Goal: Information Seeking & Learning: Learn about a topic

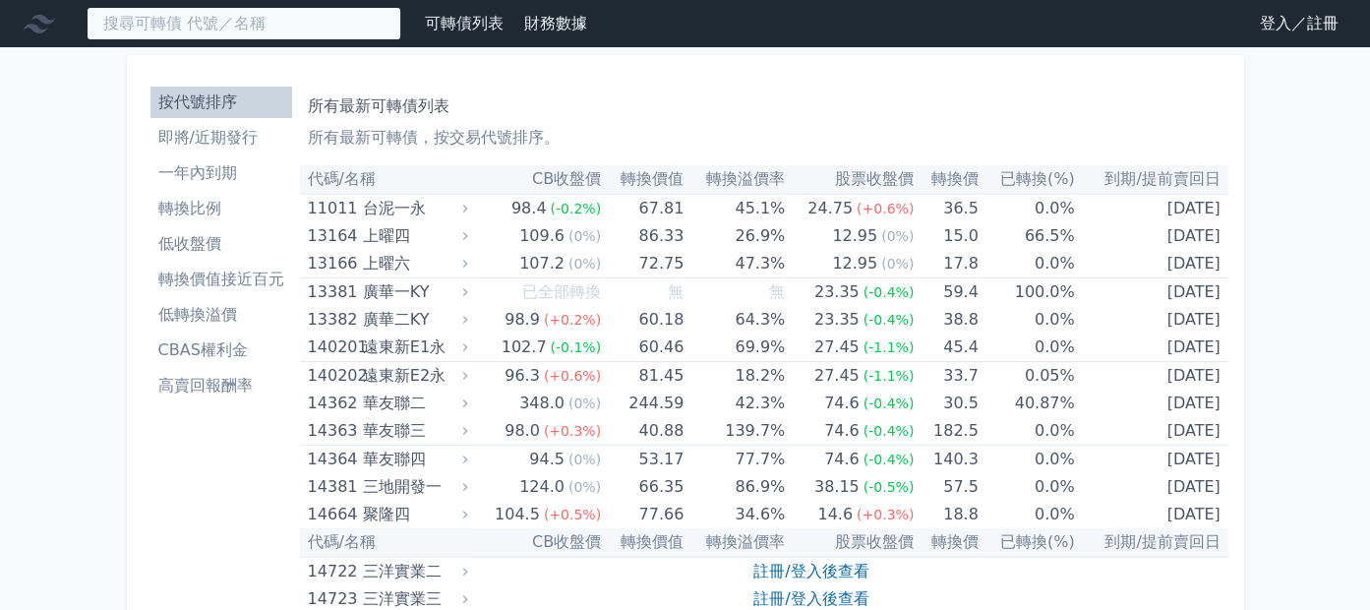
click at [204, 40] on input at bounding box center [244, 23] width 315 height 33
click at [205, 31] on input at bounding box center [244, 23] width 315 height 33
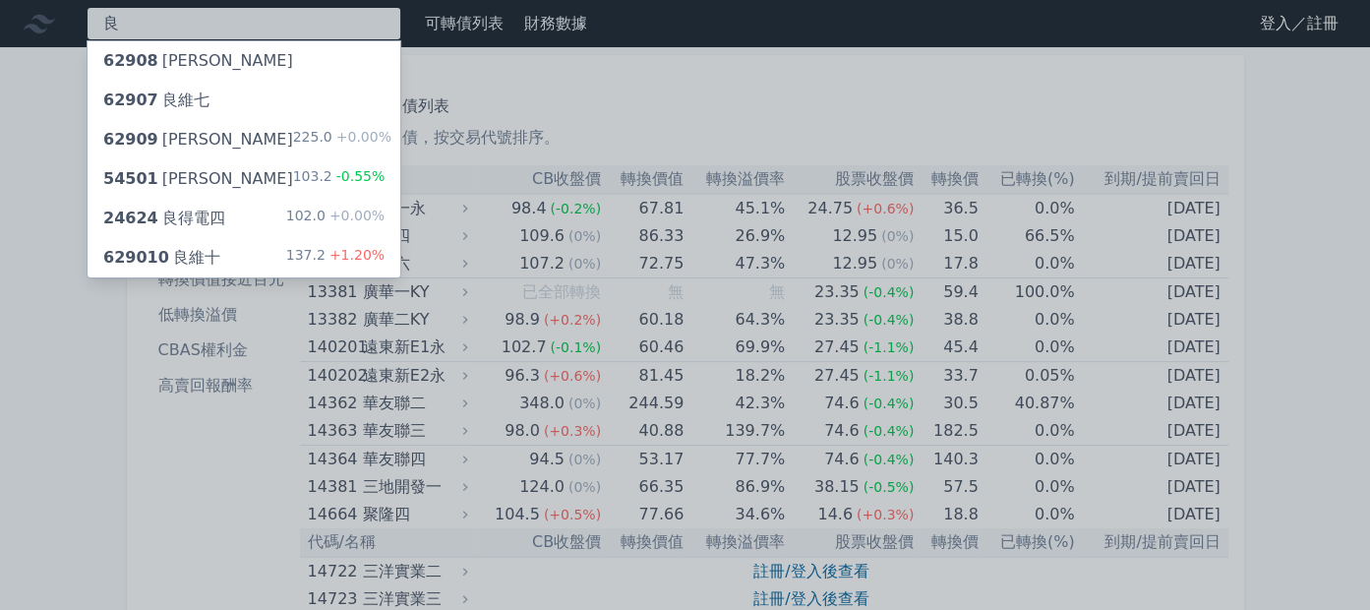
type input "良"
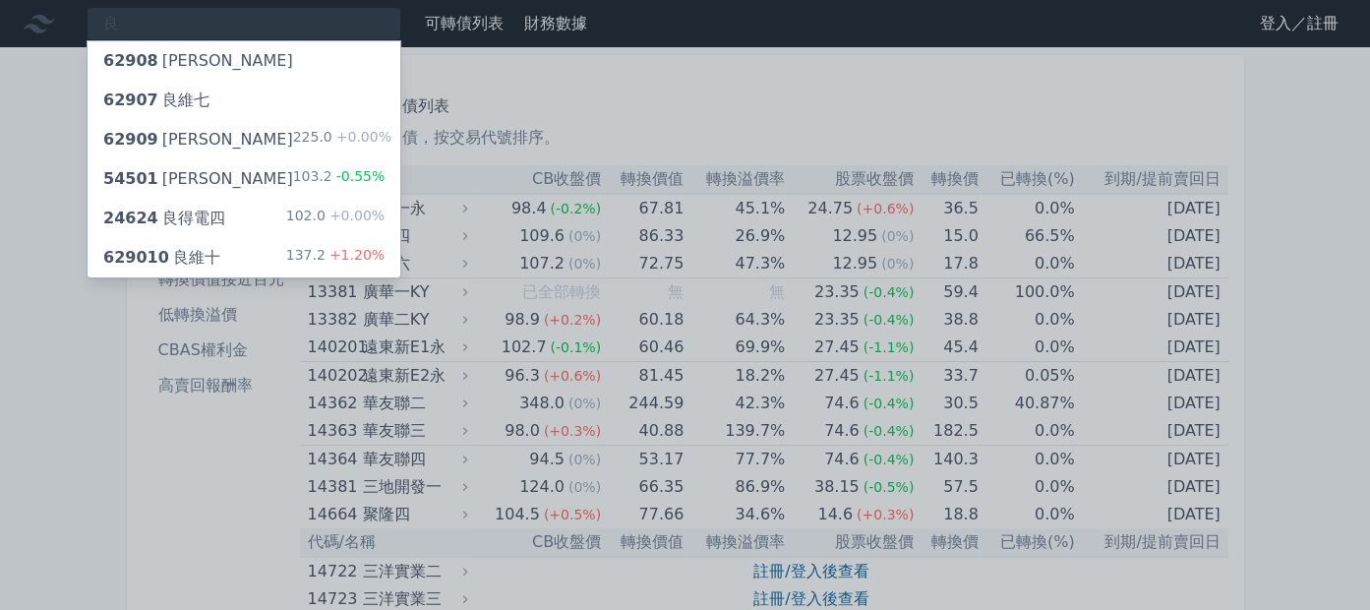
click at [321, 277] on div "629010 良維十 137.2 +1.20%" at bounding box center [244, 257] width 313 height 39
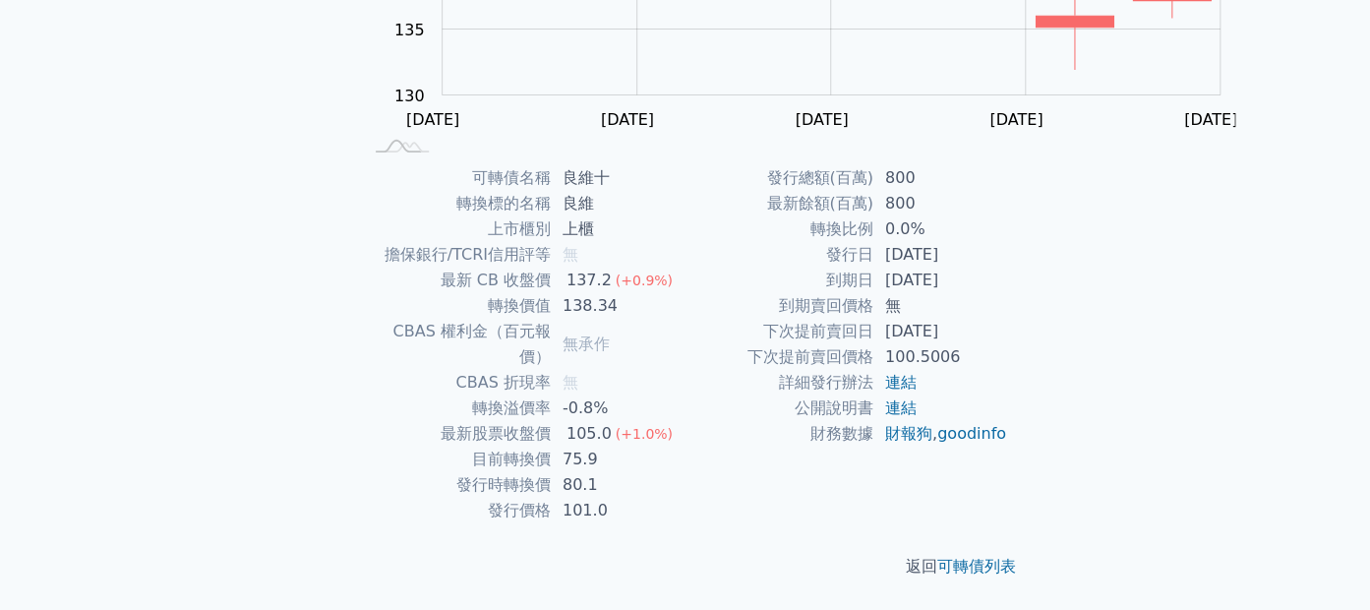
scroll to position [538, 0]
drag, startPoint x: 818, startPoint y: 230, endPoint x: 933, endPoint y: 228, distance: 115.0
click at [873, 293] on td "到期賣回價格" at bounding box center [779, 306] width 188 height 26
drag, startPoint x: 815, startPoint y: 229, endPoint x: 975, endPoint y: 230, distance: 160.3
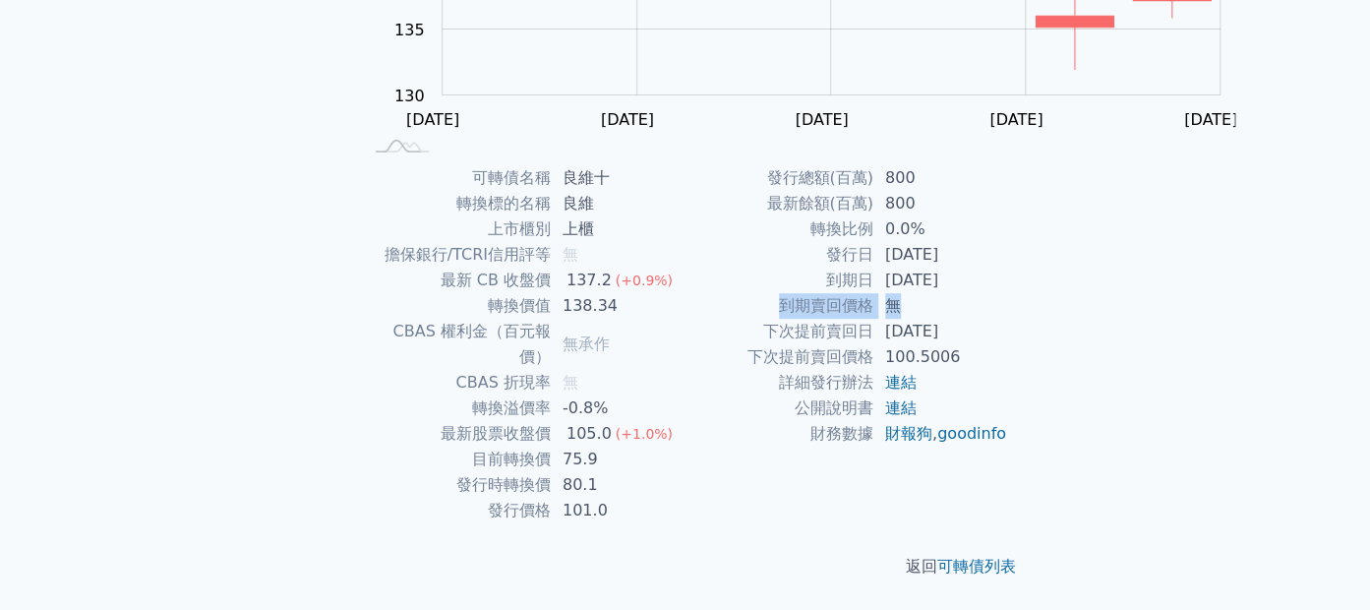
click at [975, 293] on tr "到期賣回價格 無" at bounding box center [846, 306] width 322 height 26
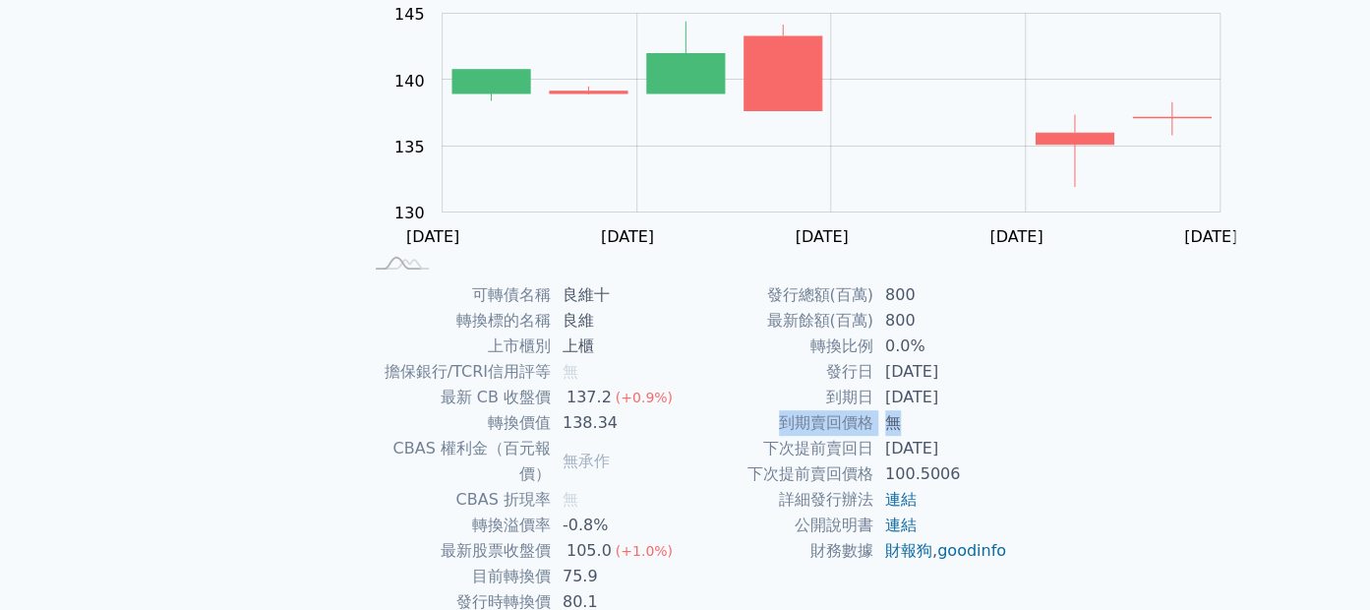
scroll to position [45, 0]
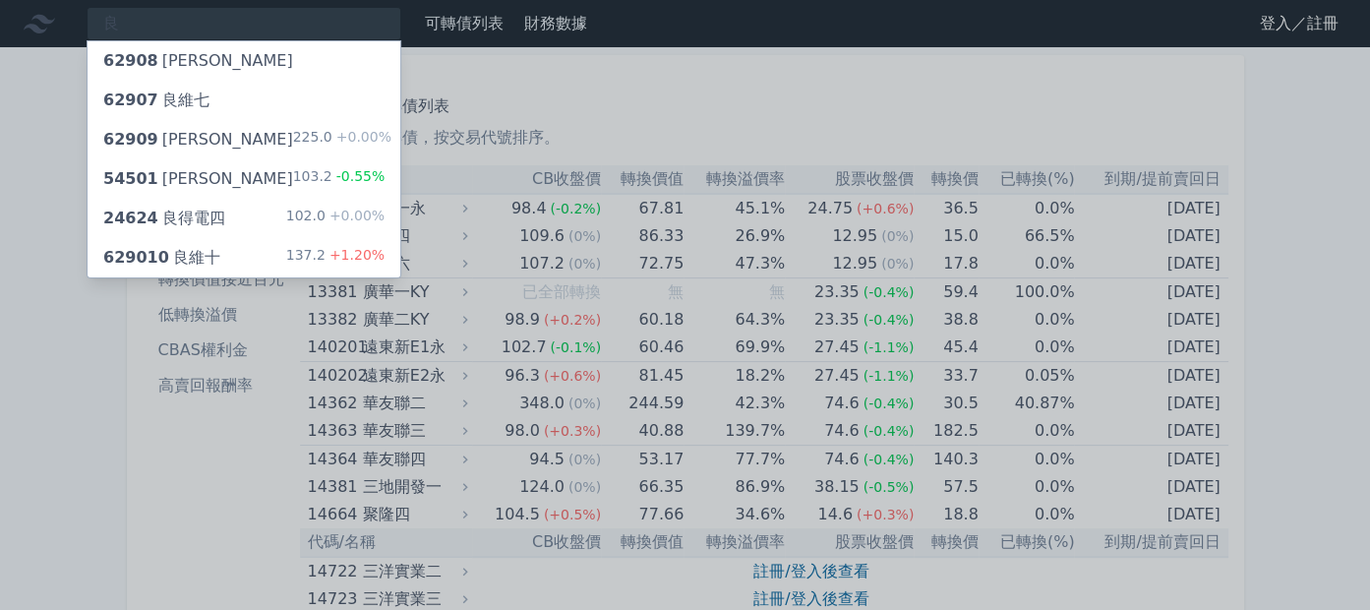
click at [256, 159] on div "62909 良維九 225.0 +0.00%" at bounding box center [244, 139] width 313 height 39
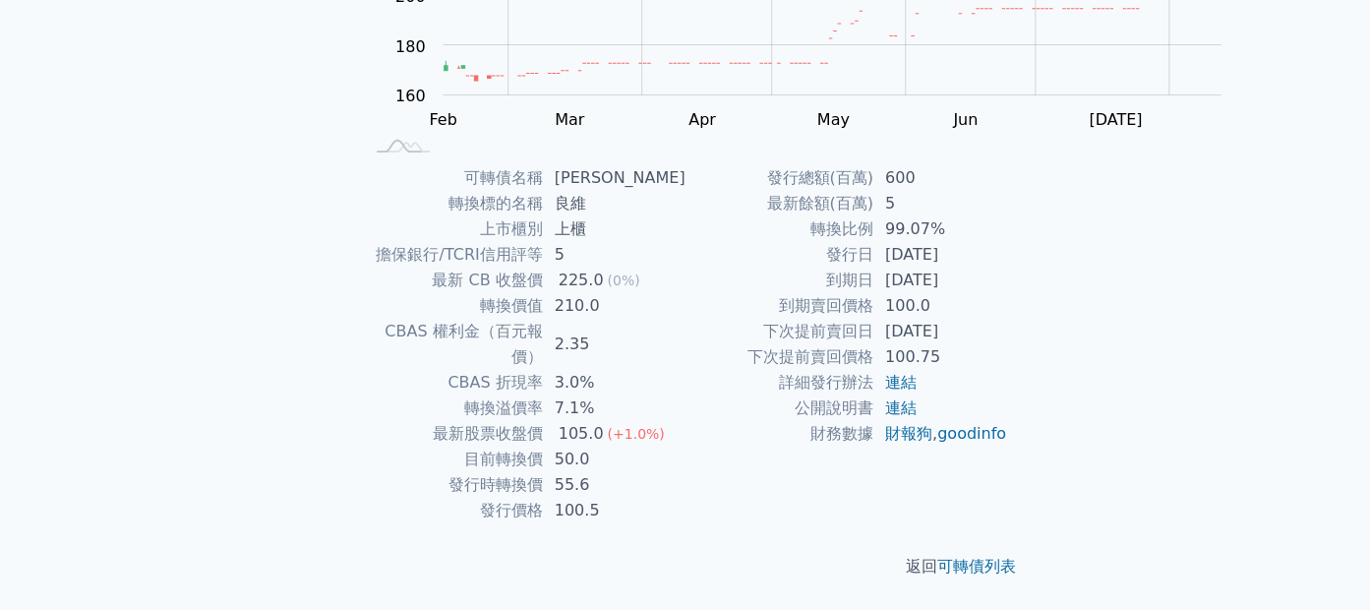
scroll to position [493, 0]
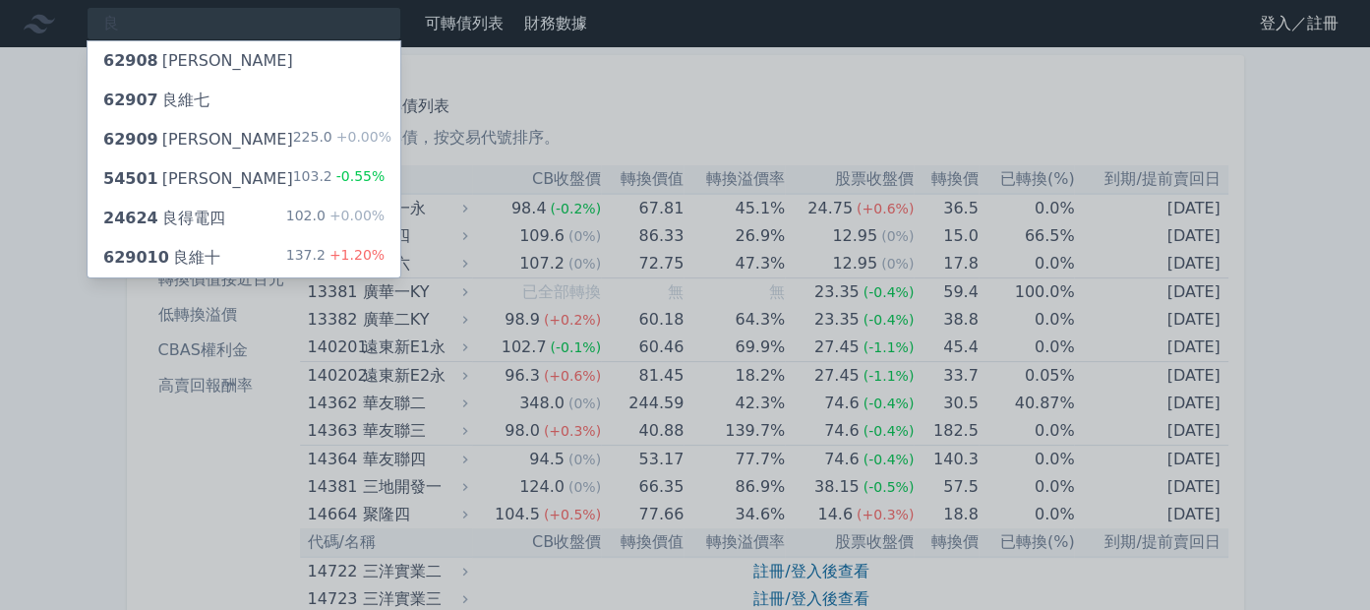
click at [220, 269] on div "629010 良維十" at bounding box center [161, 258] width 117 height 24
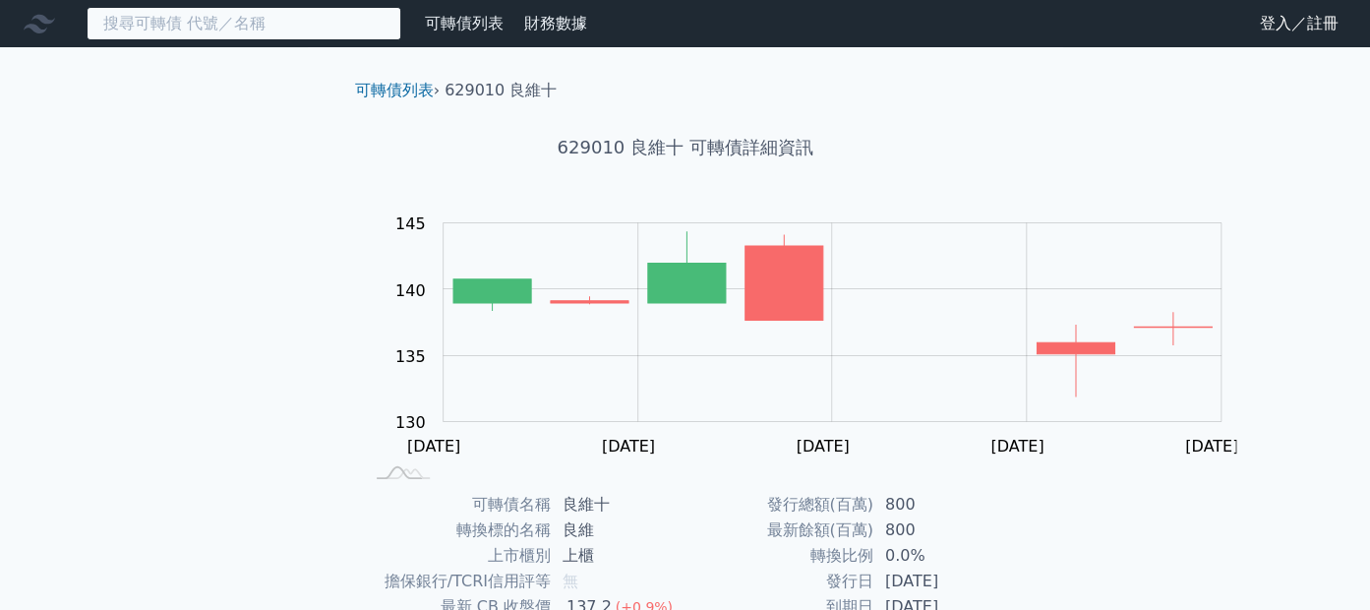
click at [283, 29] on input at bounding box center [244, 23] width 315 height 33
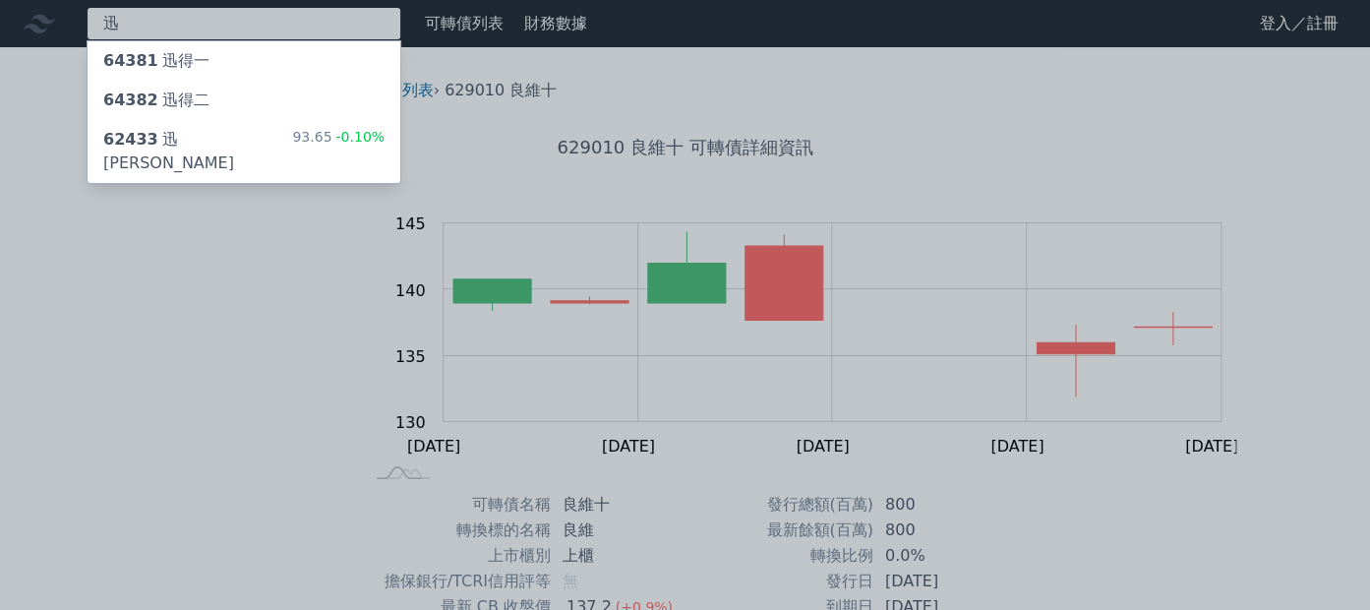
type input "迅"
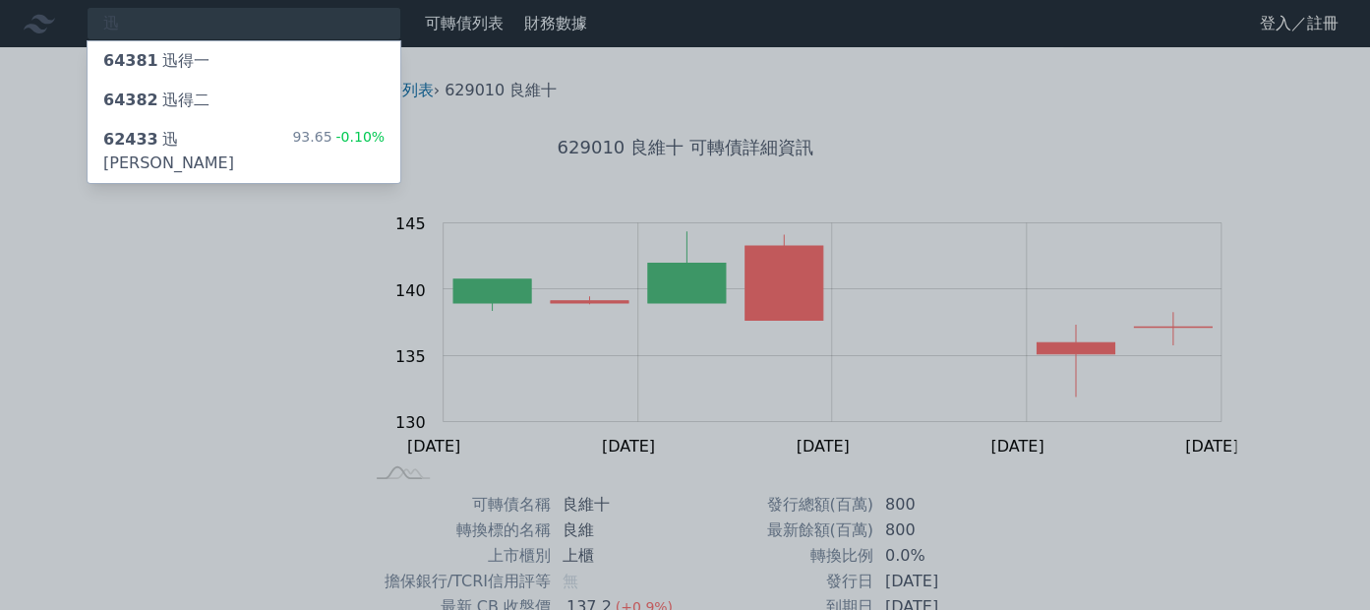
click at [290, 120] on div "64382 迅得二" at bounding box center [244, 100] width 313 height 39
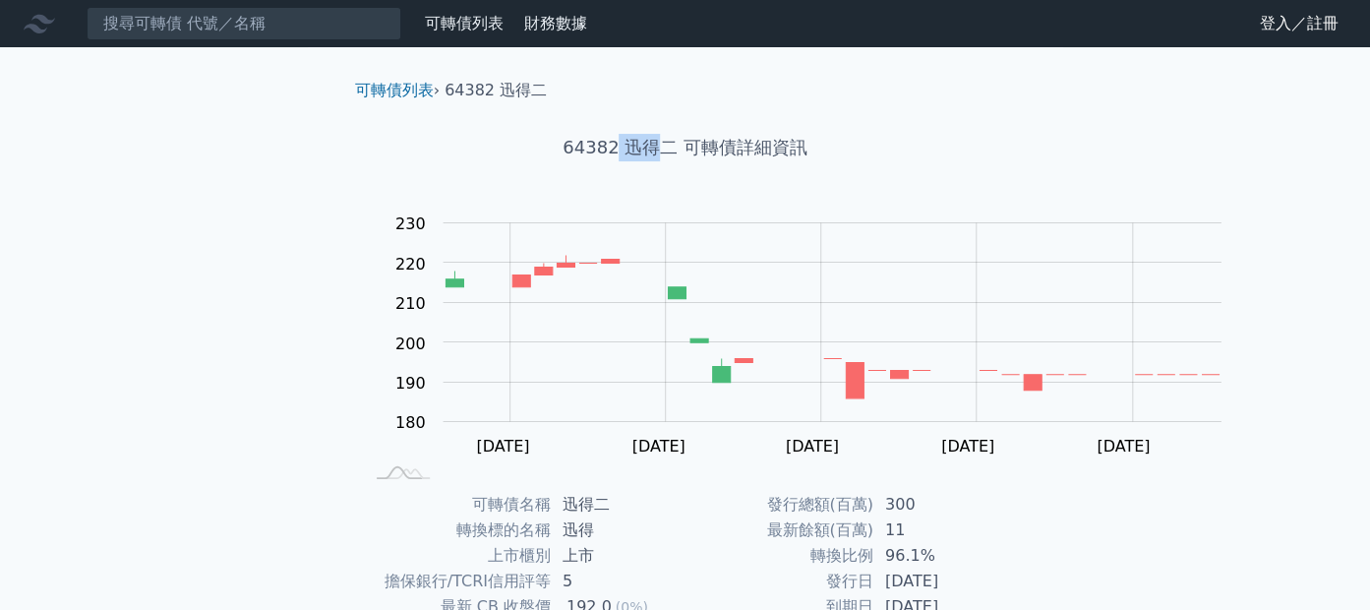
drag, startPoint x: 595, startPoint y: 201, endPoint x: 637, endPoint y: 203, distance: 42.3
click at [637, 161] on h1 "64382 迅得二 可轉債詳細資訊" at bounding box center [685, 148] width 692 height 28
copy h1 "迅得"
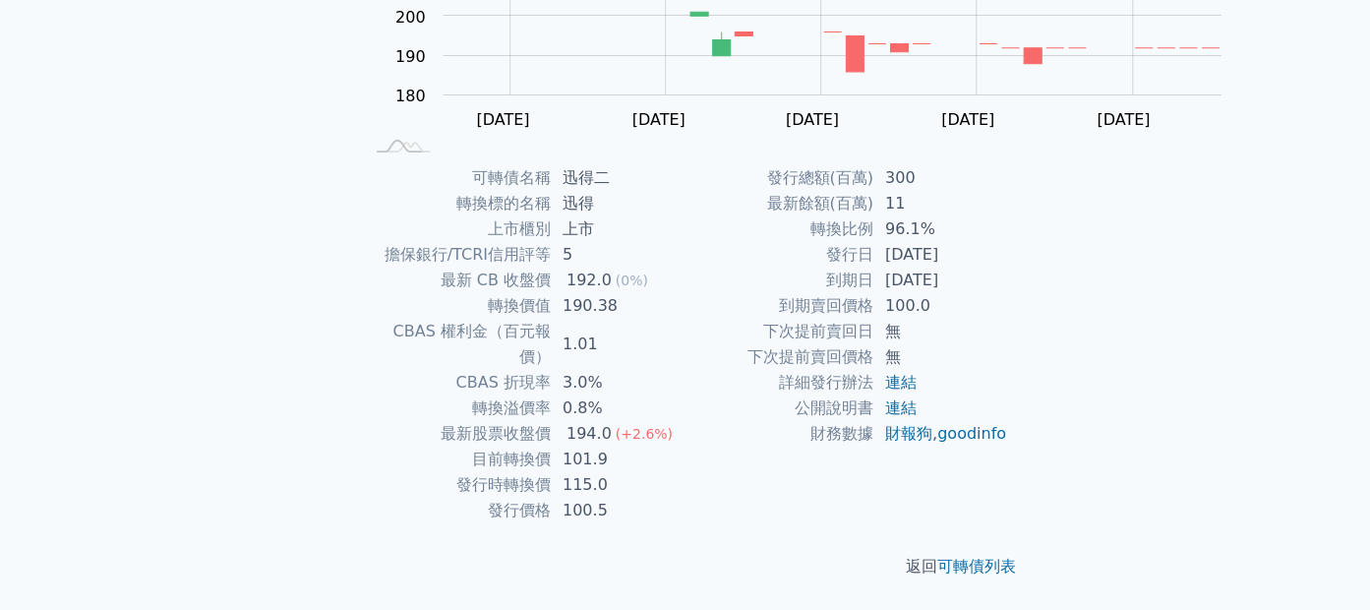
scroll to position [493, 0]
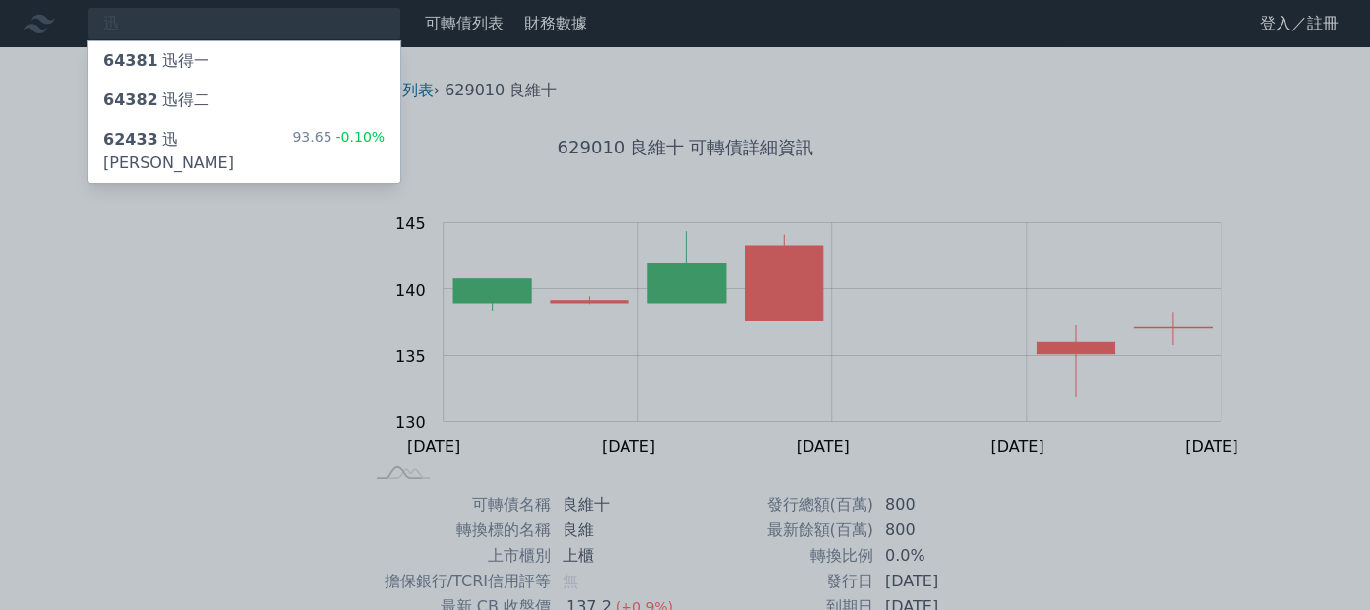
click at [254, 25] on div at bounding box center [685, 305] width 1370 height 610
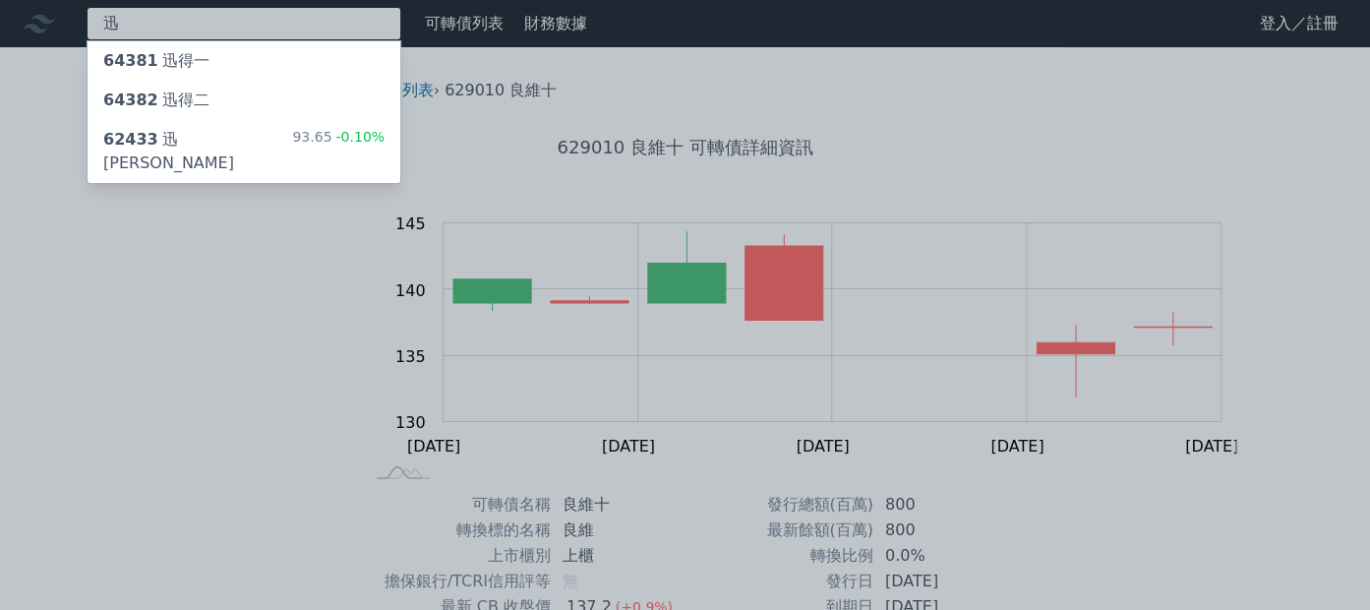
click at [301, 35] on input "迅" at bounding box center [244, 23] width 315 height 33
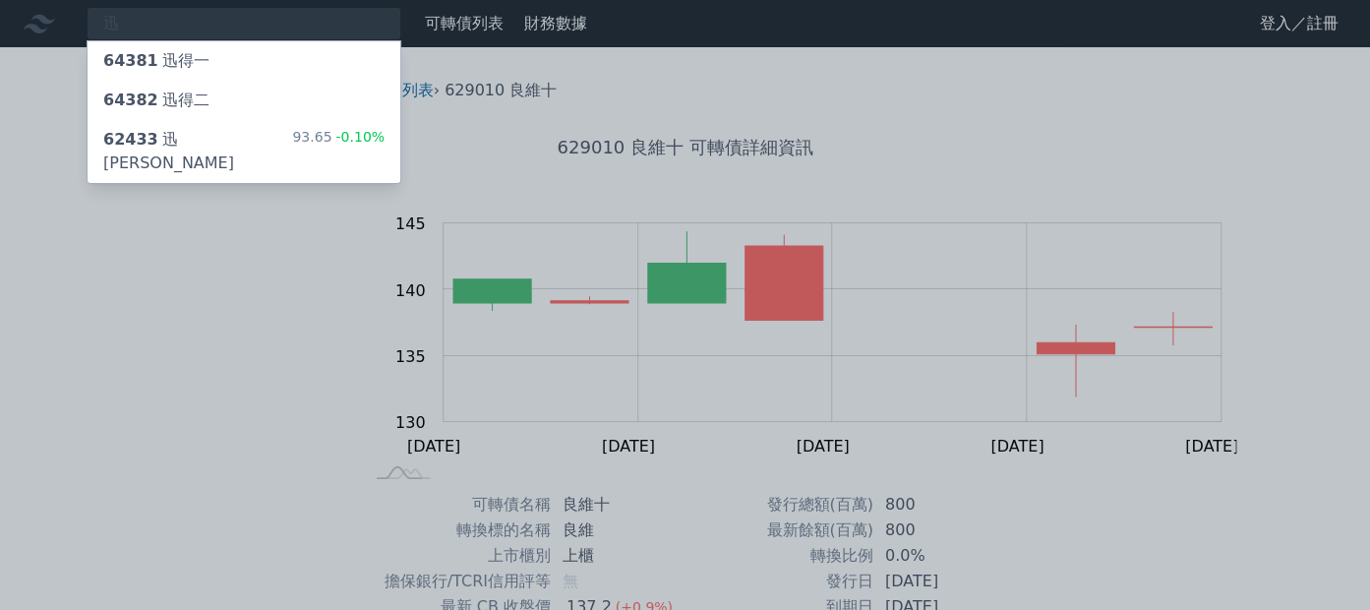
click at [301, 35] on div at bounding box center [685, 305] width 1370 height 610
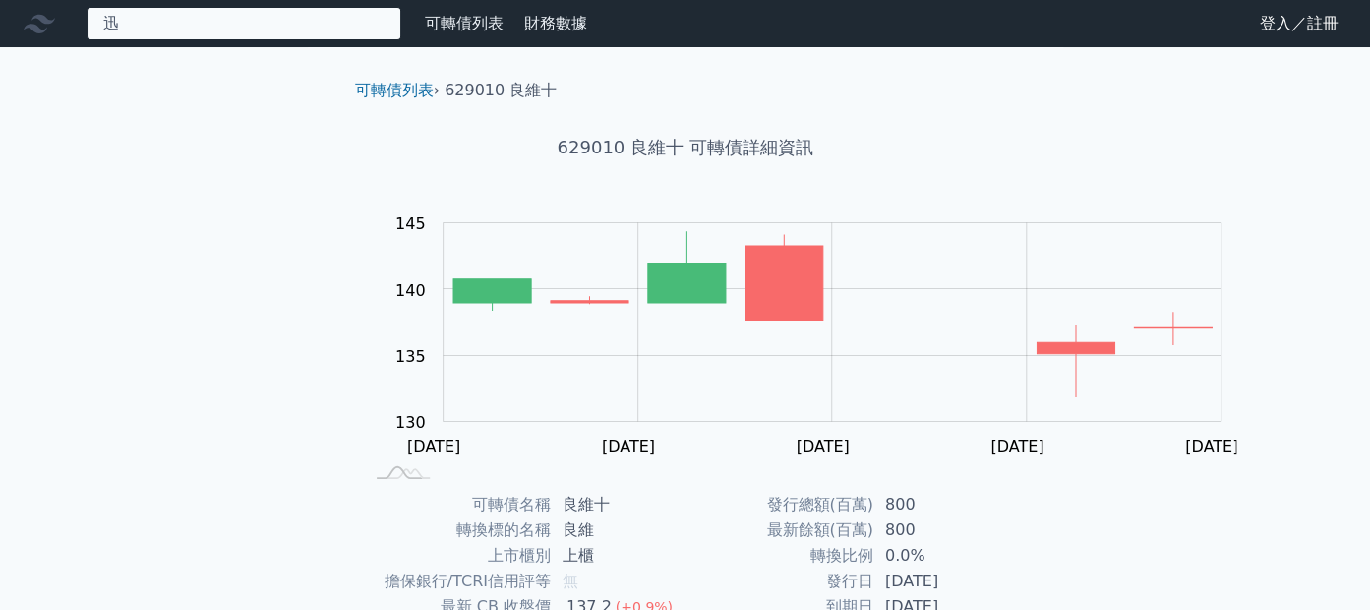
click at [301, 35] on input "迅" at bounding box center [244, 23] width 315 height 33
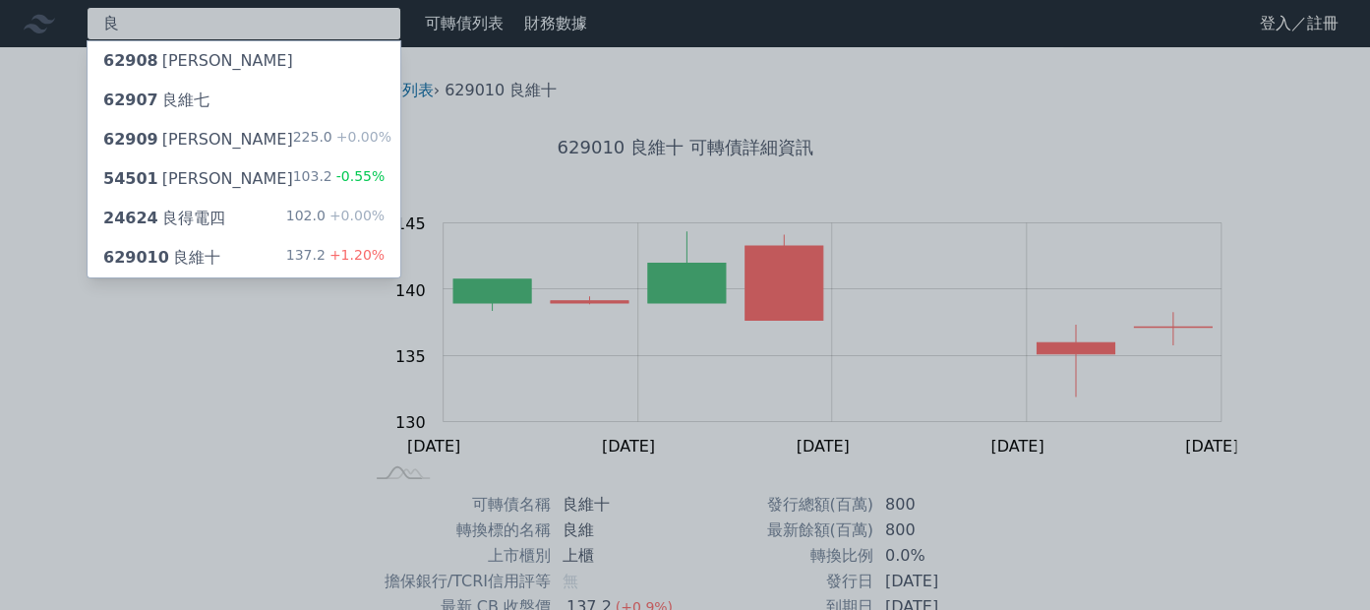
type input "良"
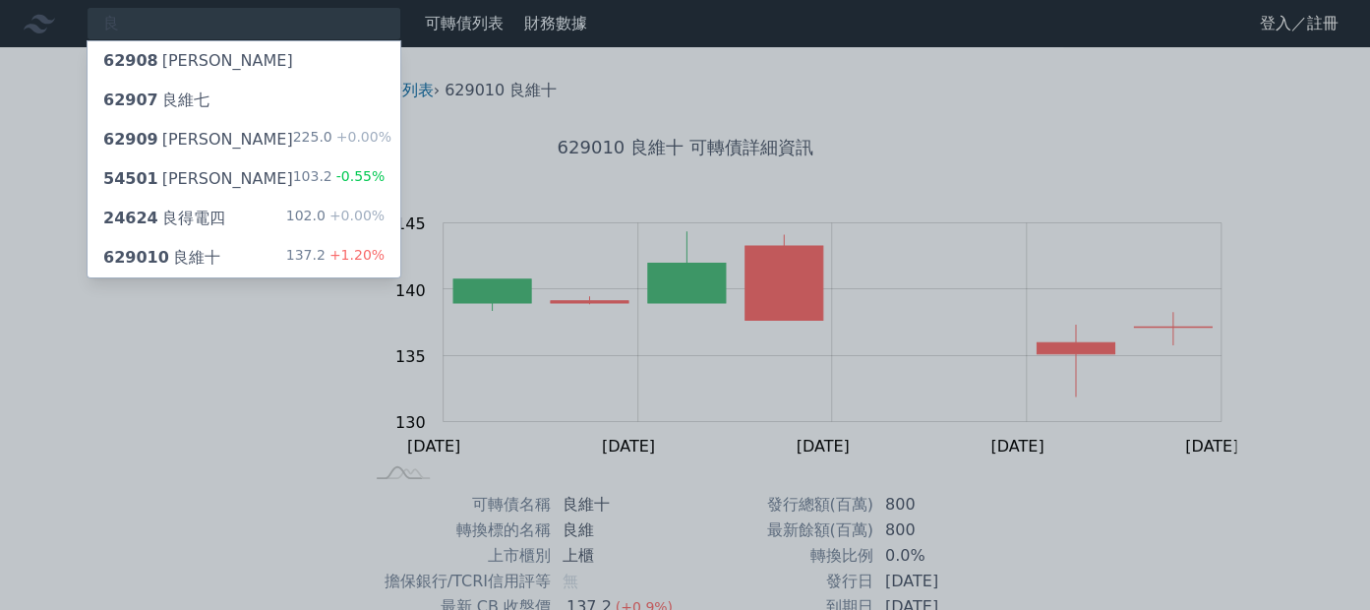
click at [333, 277] on div "629010 良維十 137.2 +1.20%" at bounding box center [244, 257] width 313 height 39
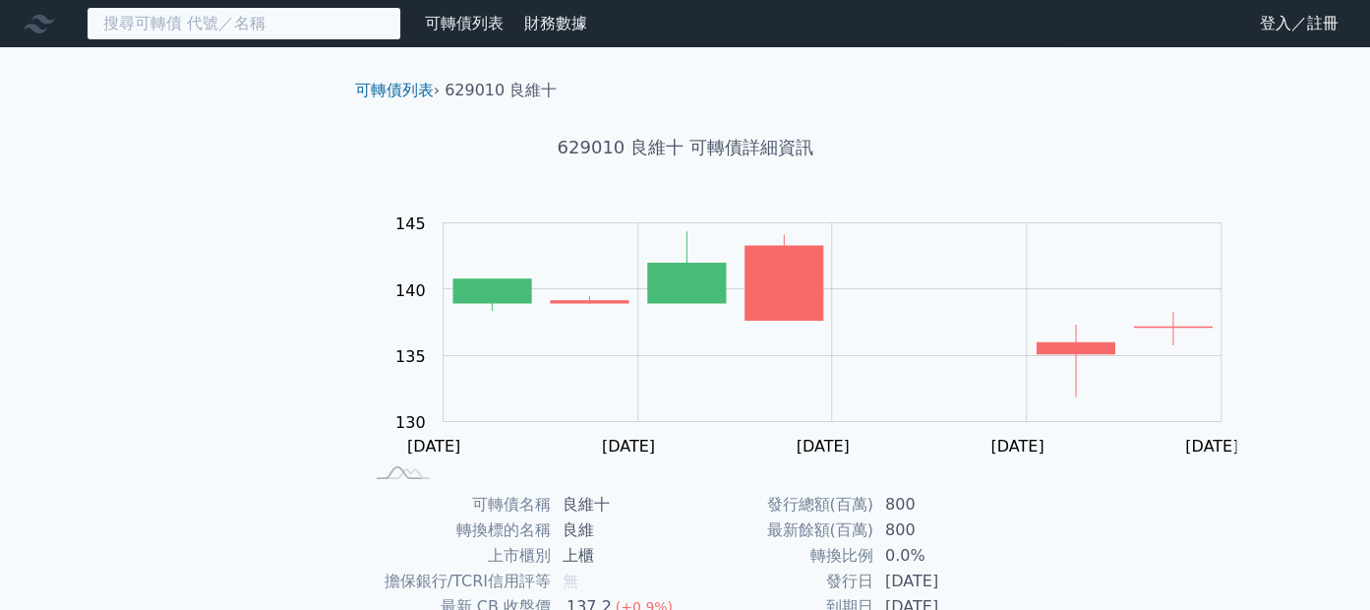
click at [243, 29] on input at bounding box center [244, 23] width 315 height 33
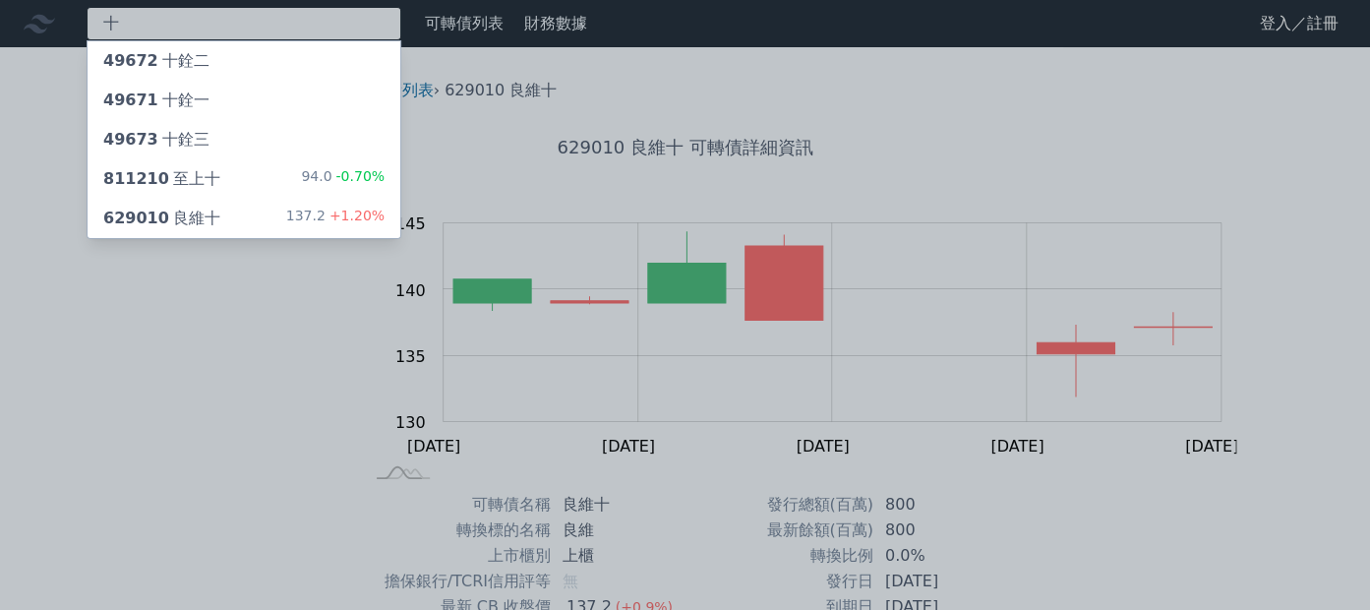
type input "十"
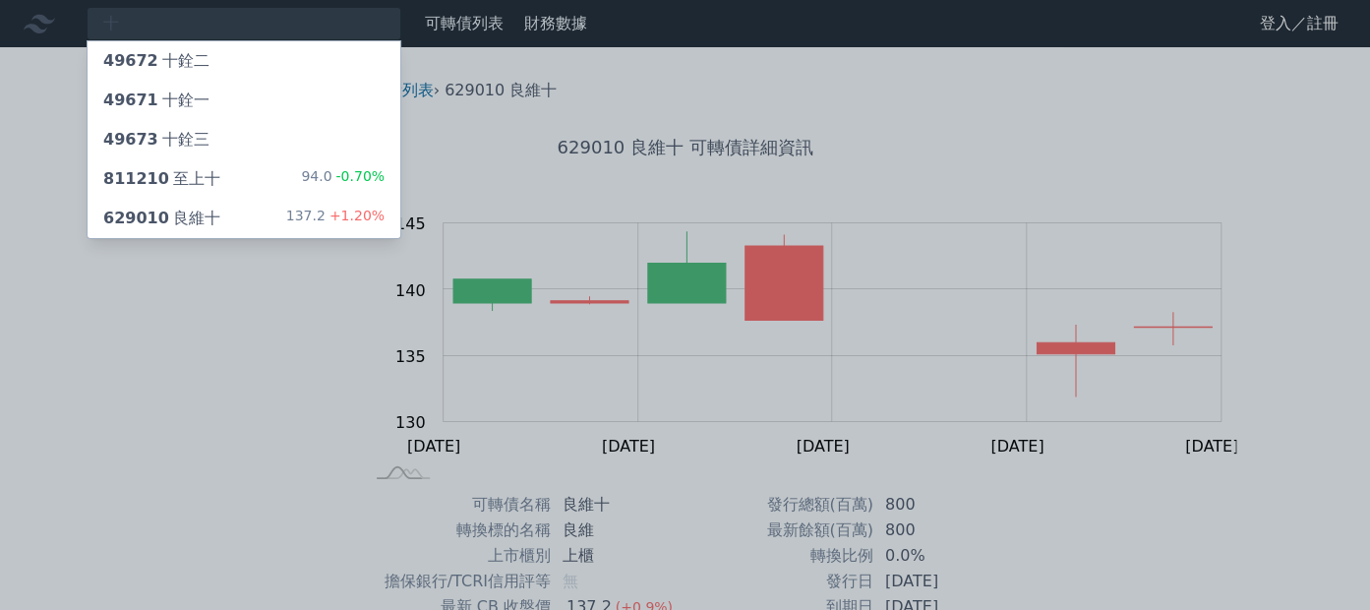
click at [336, 159] on div "49673 十銓三" at bounding box center [244, 139] width 313 height 39
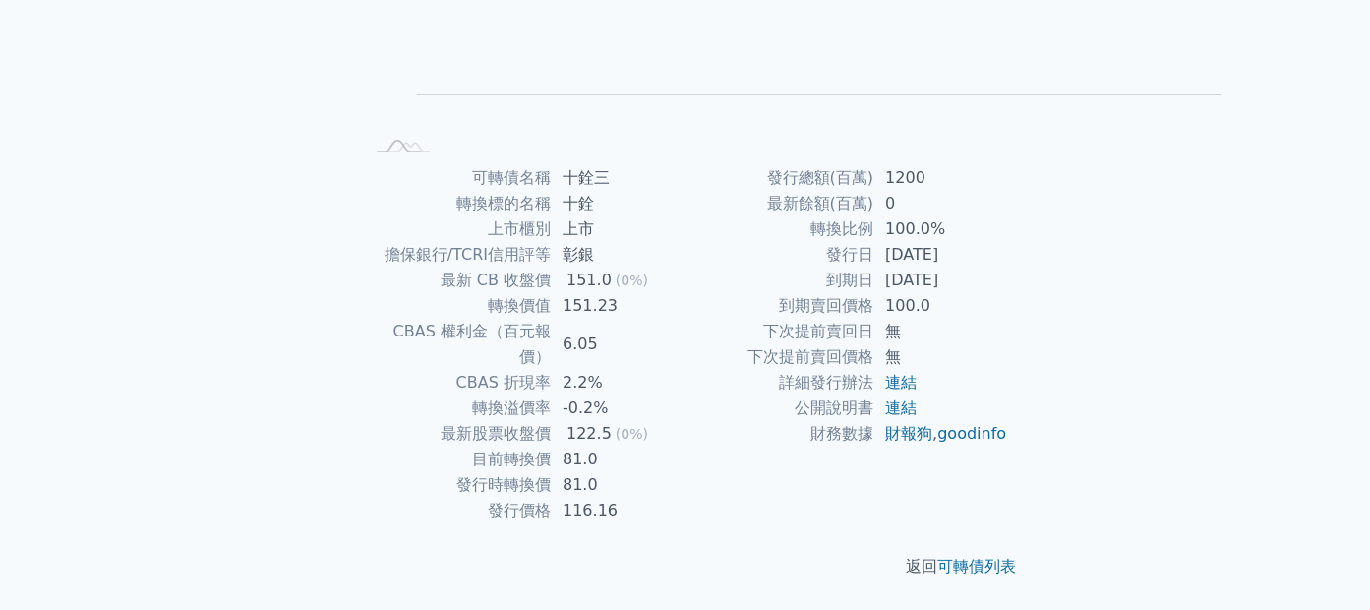
scroll to position [493, 0]
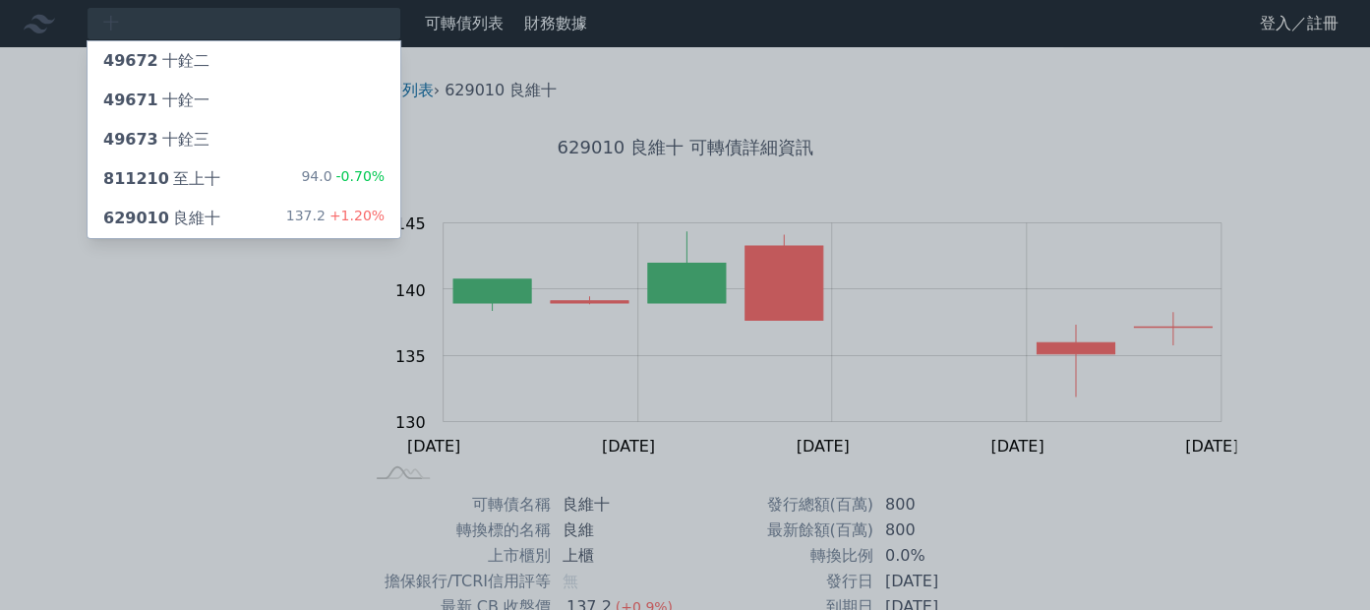
click at [169, 227] on span "629010" at bounding box center [136, 217] width 66 height 19
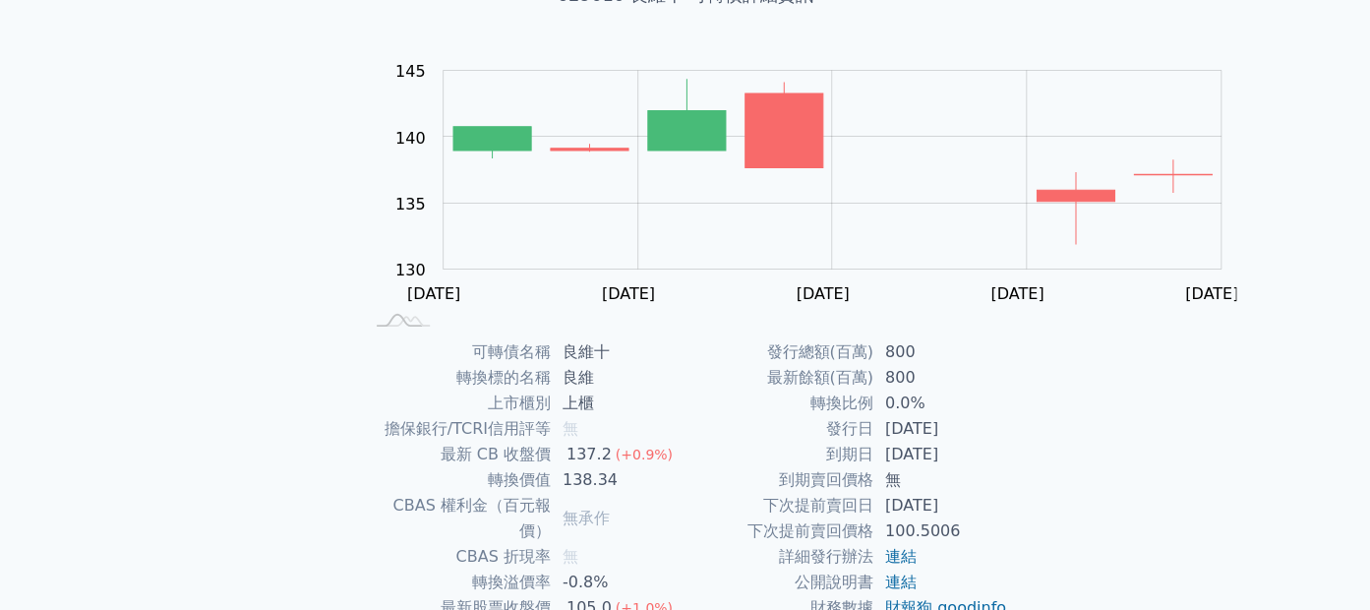
scroll to position [538, 0]
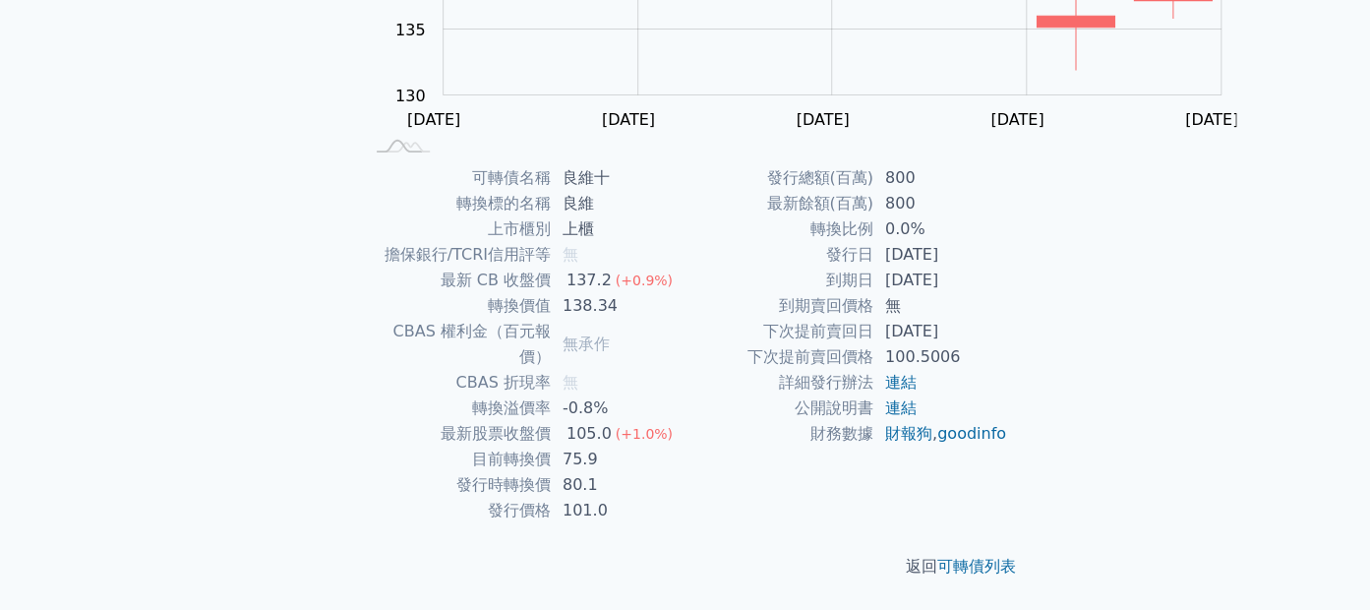
scroll to position [492, 0]
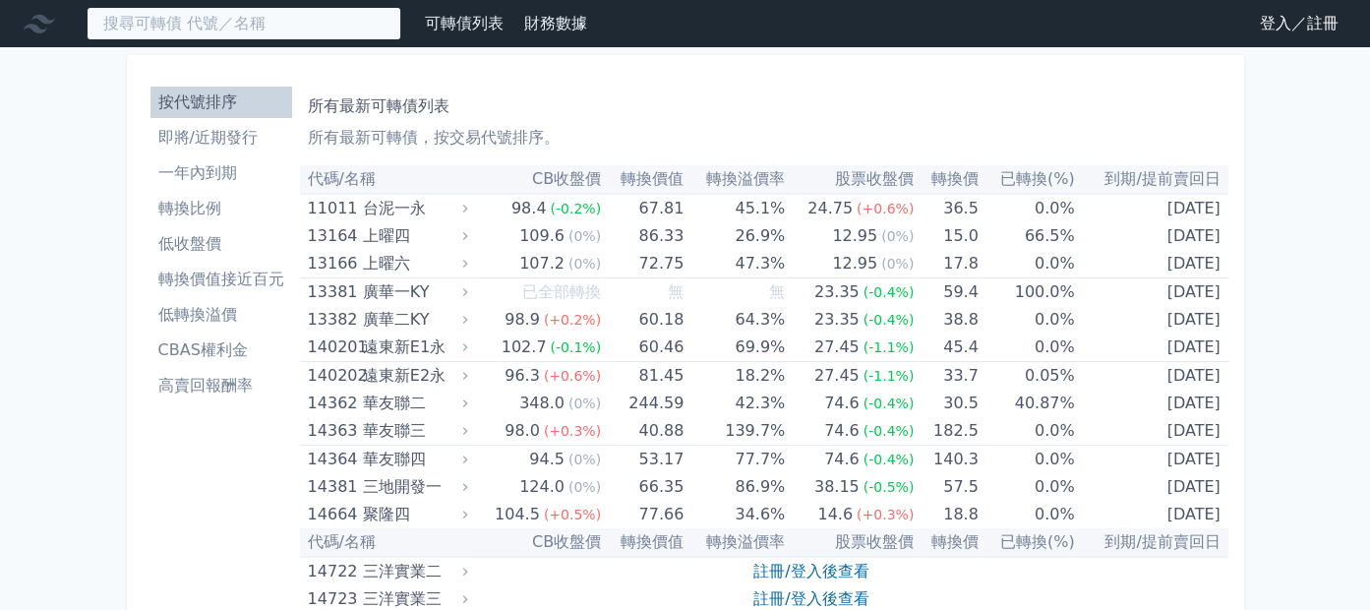
click at [294, 39] on input at bounding box center [244, 23] width 315 height 33
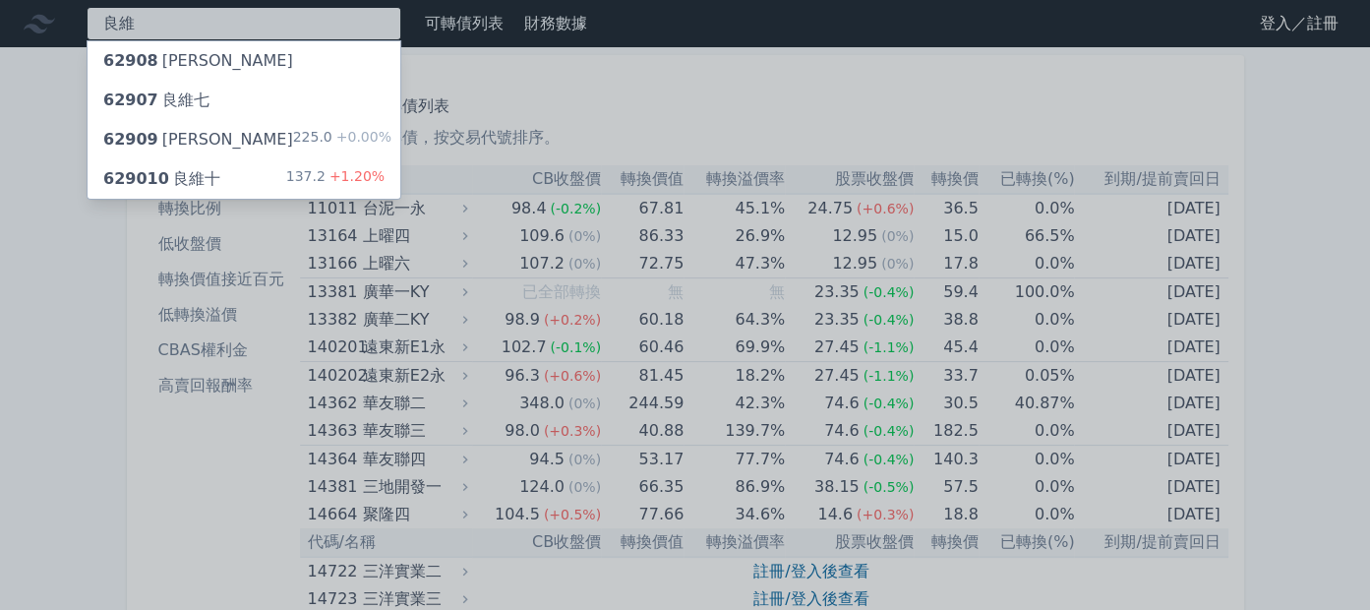
type input "良維"
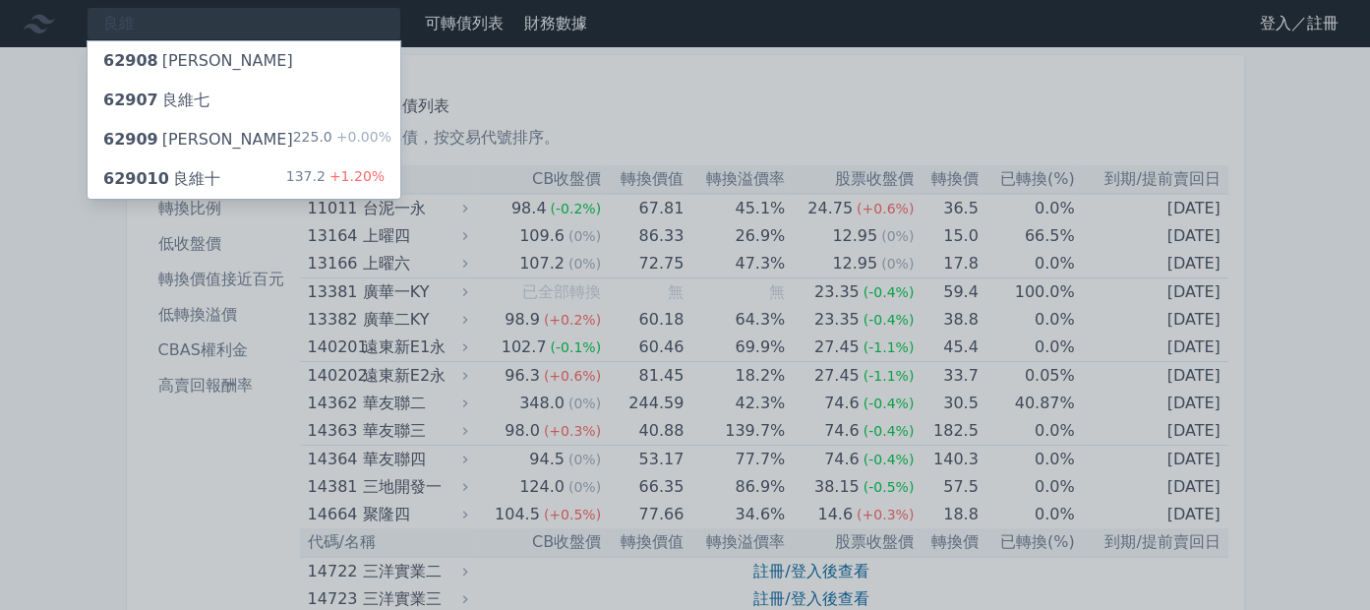
click at [399, 199] on div "629010 良維十 137.2 +1.20%" at bounding box center [244, 178] width 313 height 39
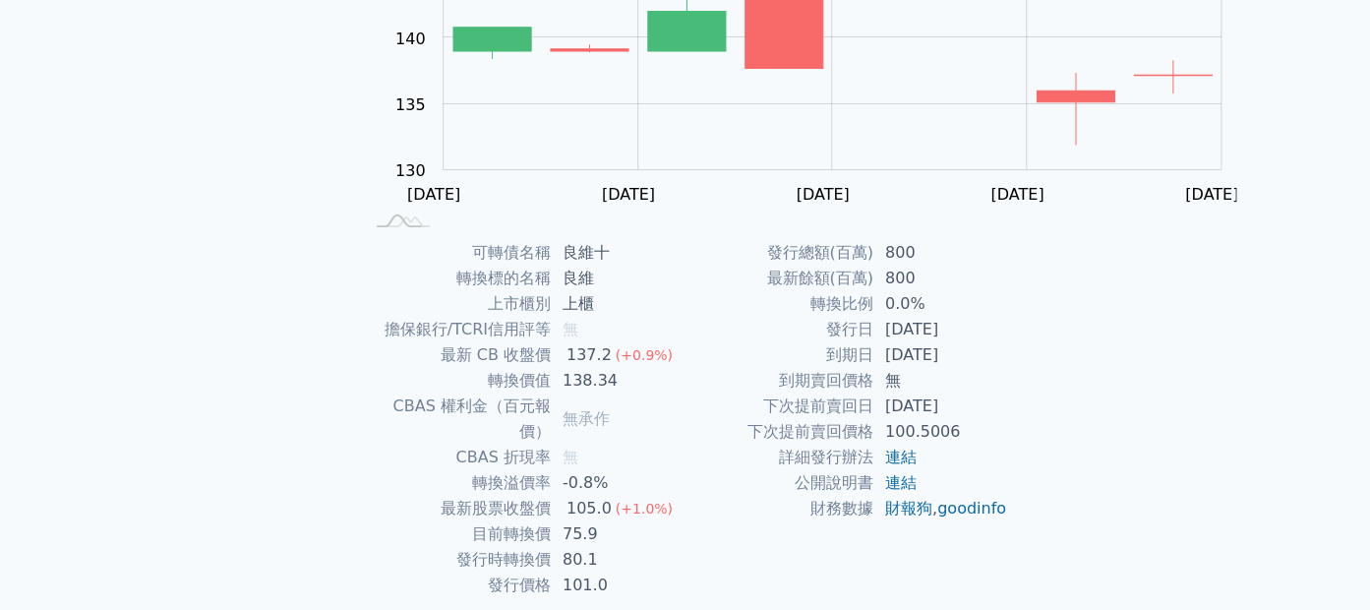
scroll to position [209, 0]
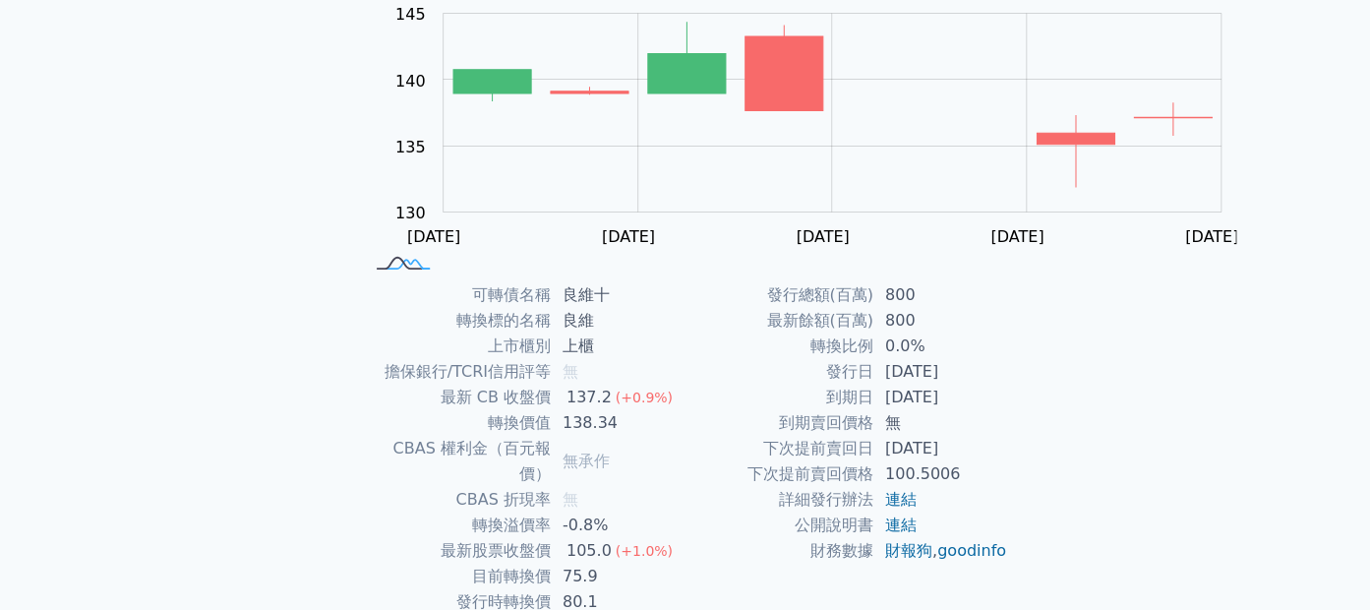
click at [371, 274] on rect at bounding box center [403, 264] width 65 height 21
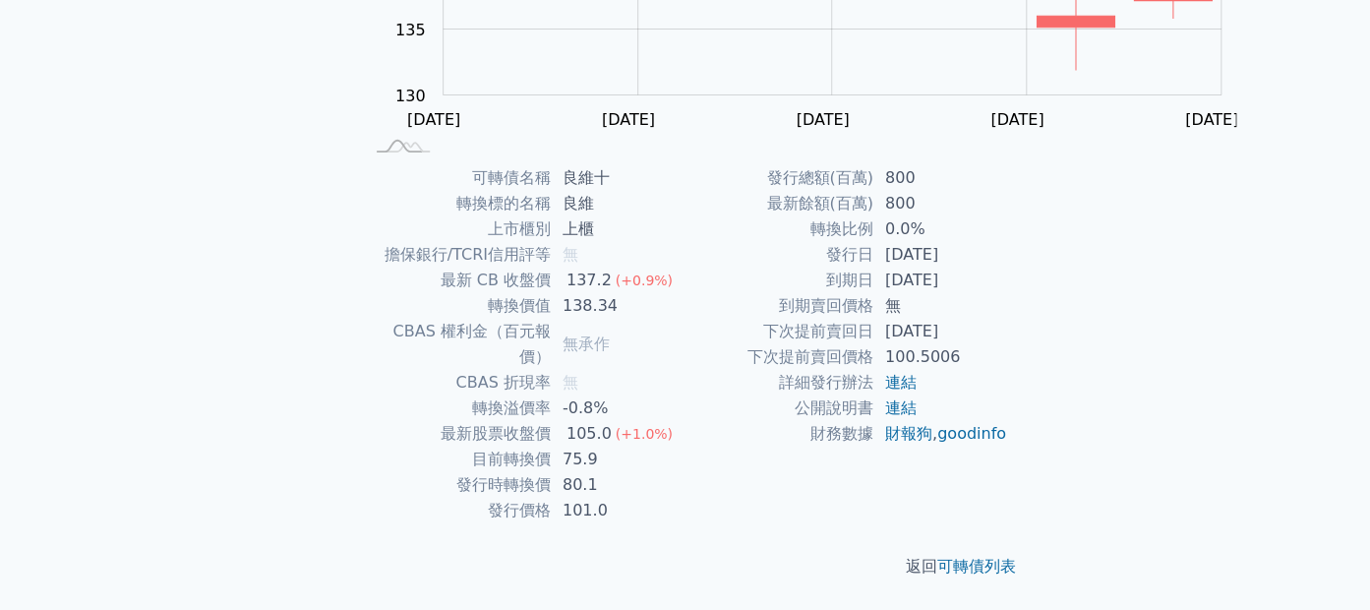
scroll to position [538, 0]
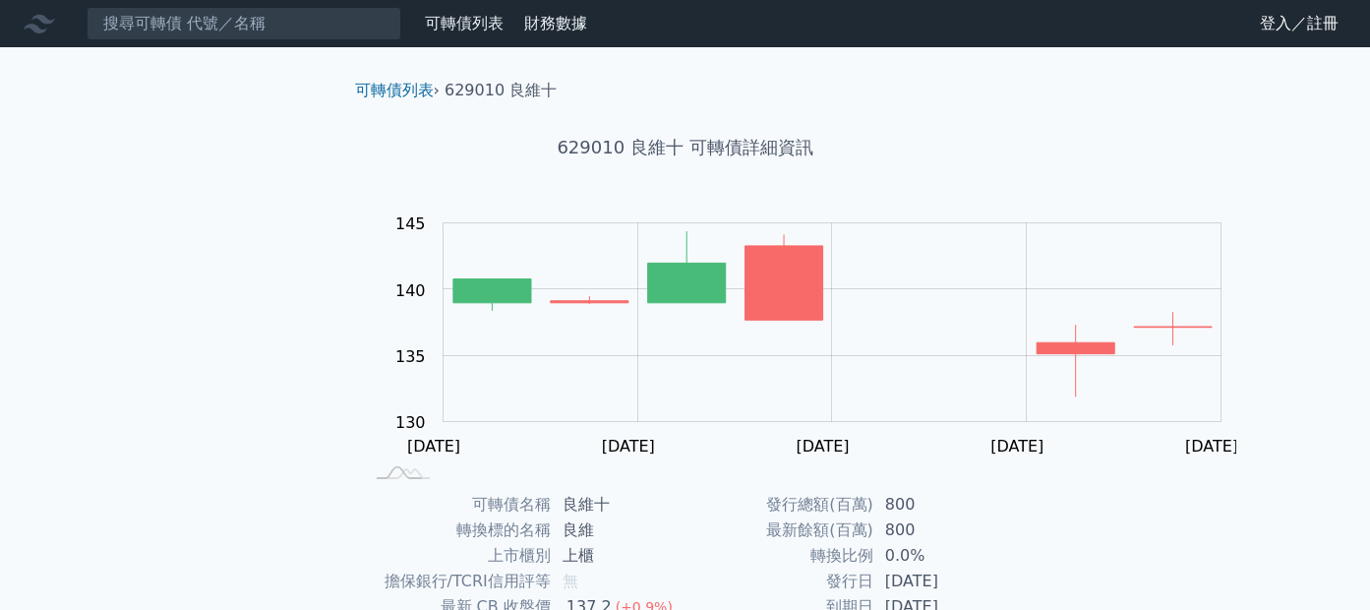
scroll to position [539, 0]
